Goal: Information Seeking & Learning: Find specific page/section

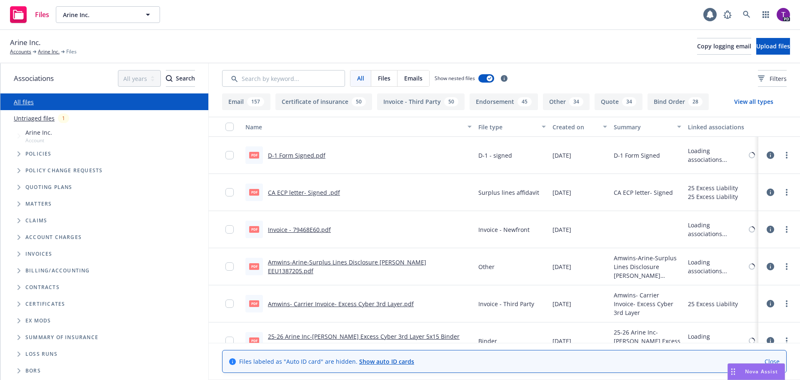
click at [264, 82] on input "Search by keyword..." at bounding box center [283, 78] width 123 height 17
type input "noc"
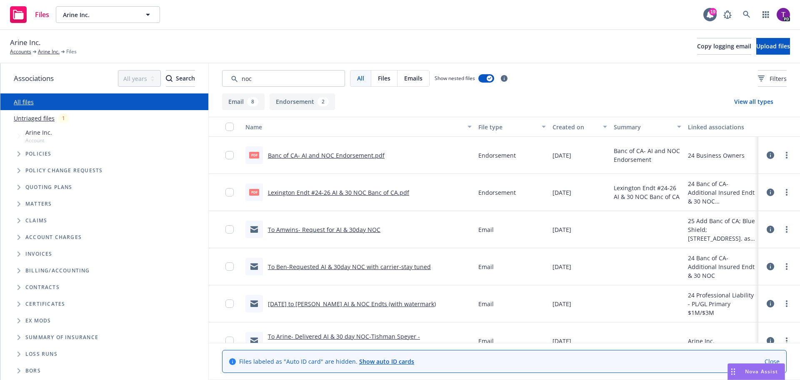
click at [321, 155] on link "Banc of CA- AI and NOC Endorsement.pdf" at bounding box center [326, 155] width 117 height 8
